Goal: Submit feedback/report problem: Submit feedback/report problem

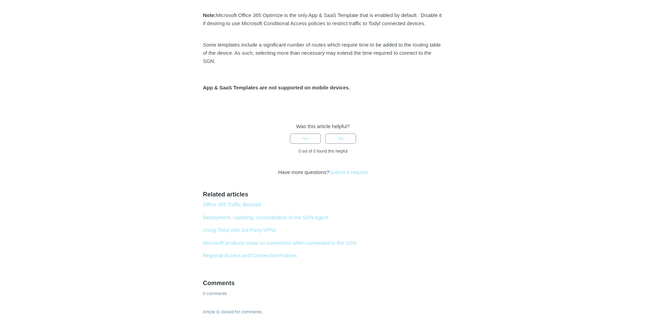
scroll to position [204, 0]
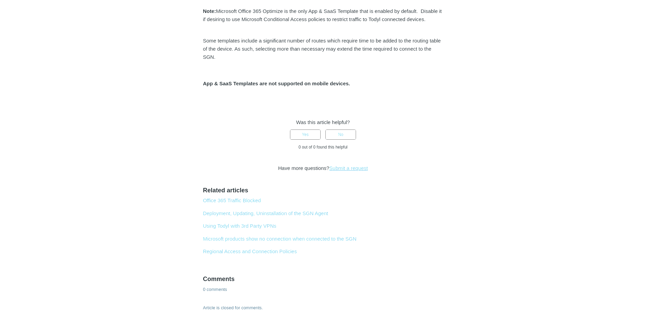
click at [359, 171] on link "Submit a request" at bounding box center [348, 168] width 38 height 6
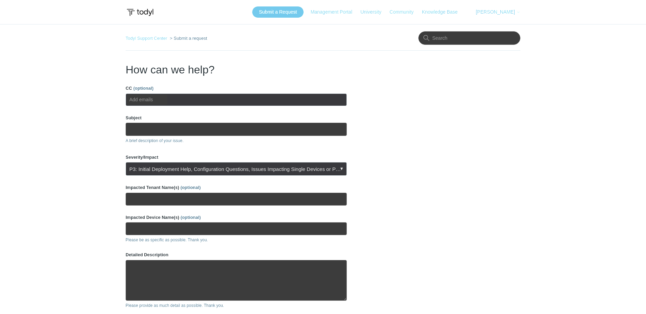
click at [184, 128] on input "Subject" at bounding box center [236, 129] width 221 height 13
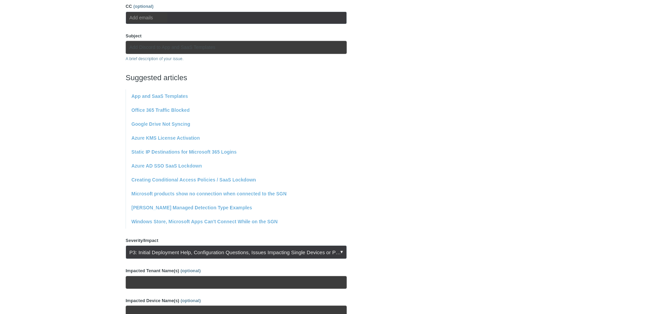
scroll to position [102, 0]
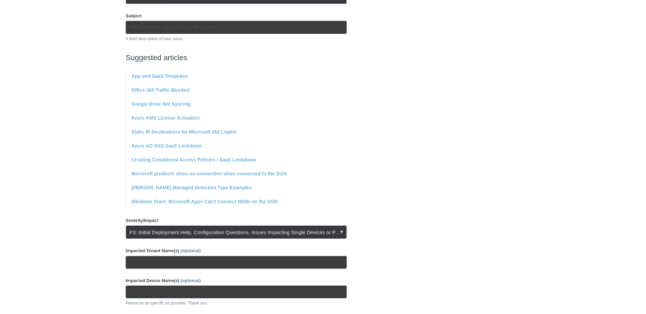
type input "Add Discord to App and SaaS Templates"
click at [245, 234] on link "P3: Initial Deployment Help, Configuration Questions, Issues Impacting Single D…" at bounding box center [236, 233] width 221 height 14
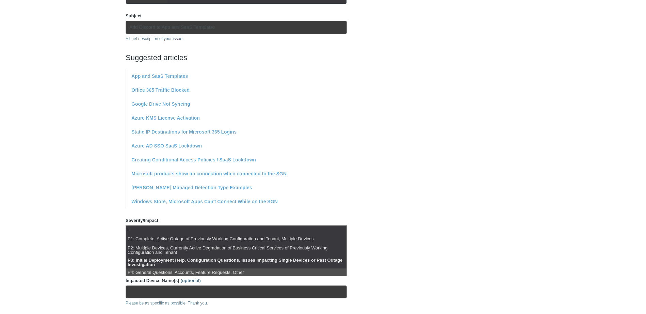
scroll to position [2, 0]
click at [234, 270] on li "P4: General Questions, Accounts, Feature Requests, Other" at bounding box center [236, 271] width 220 height 9
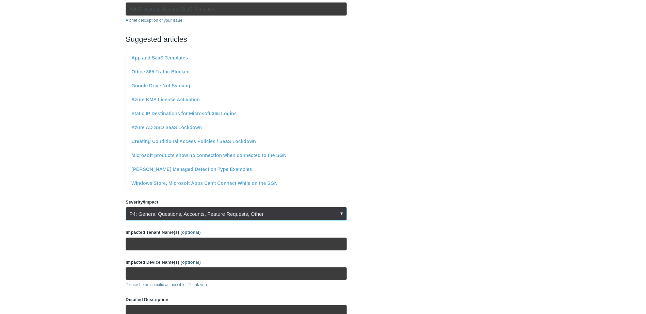
scroll to position [136, 0]
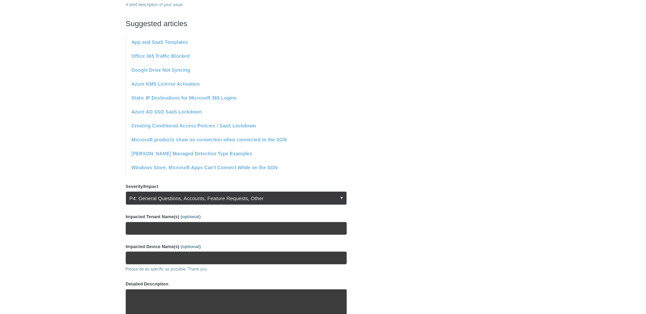
click at [196, 230] on input "Impacted Tenant Name(s) (optional)" at bounding box center [236, 228] width 221 height 13
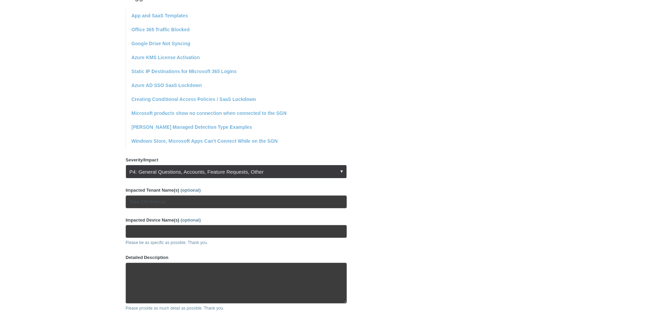
scroll to position [204, 0]
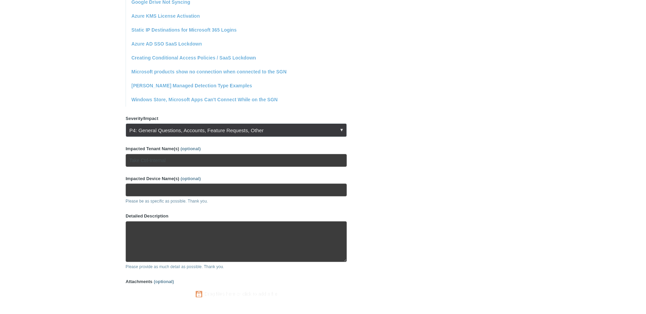
type input "Take Ctrl-Internal"
click at [195, 240] on textarea "Detailed Description" at bounding box center [236, 241] width 221 height 41
click at [205, 225] on textarea "We use Discord internally for voice calls and the SGN is" at bounding box center [236, 241] width 221 height 41
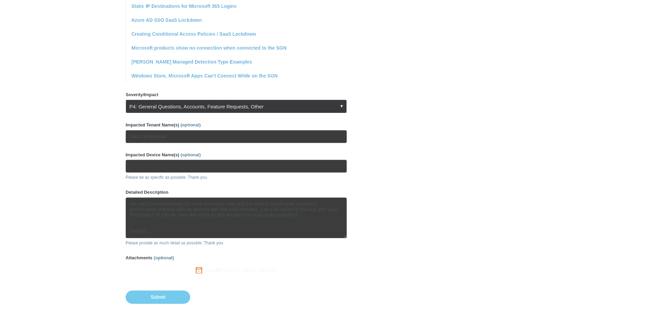
scroll to position [265, 0]
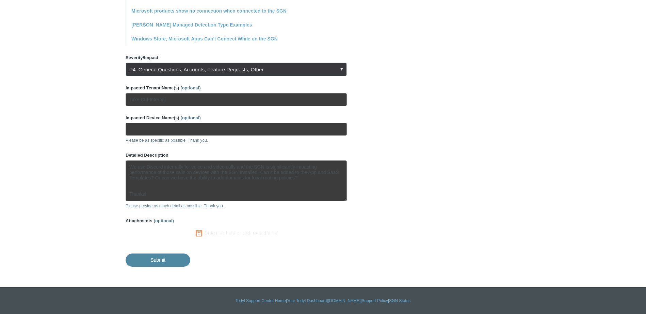
type textarea "We use Discord internally for voice and video calls and the SGN is significantl…"
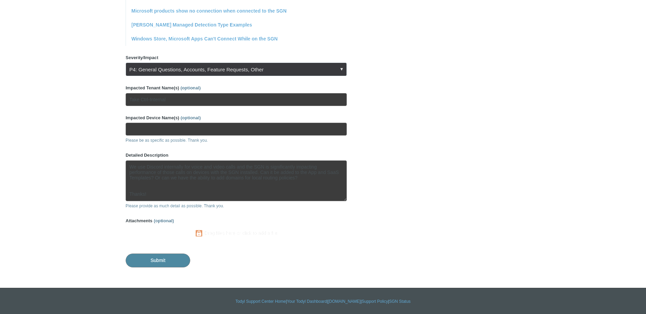
click at [177, 258] on input "Submit" at bounding box center [158, 261] width 65 height 14
